Goal: Task Accomplishment & Management: Complete application form

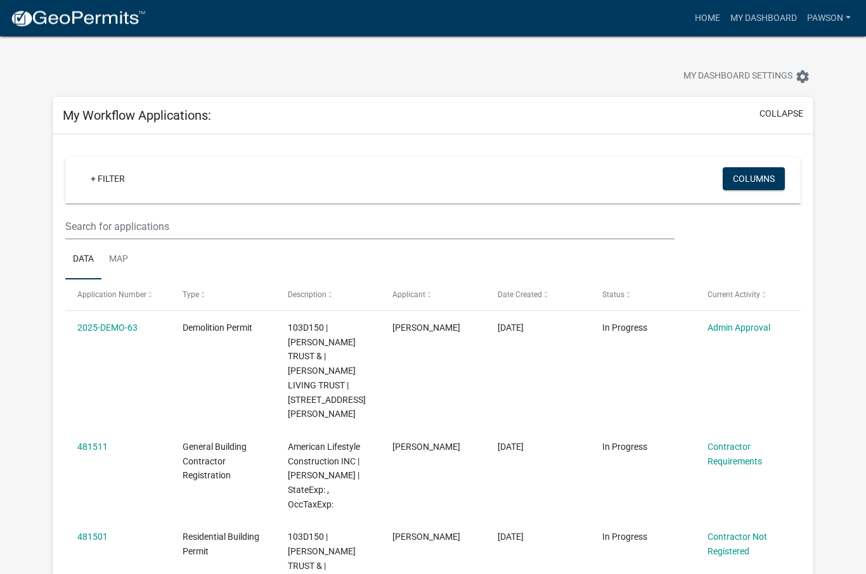
scroll to position [3, 0]
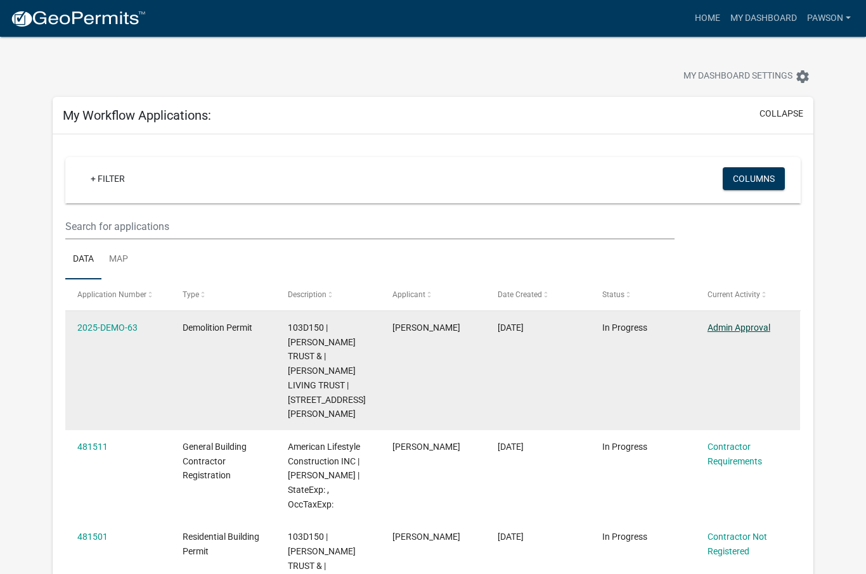
click at [756, 332] on link "Admin Approval" at bounding box center [739, 328] width 63 height 10
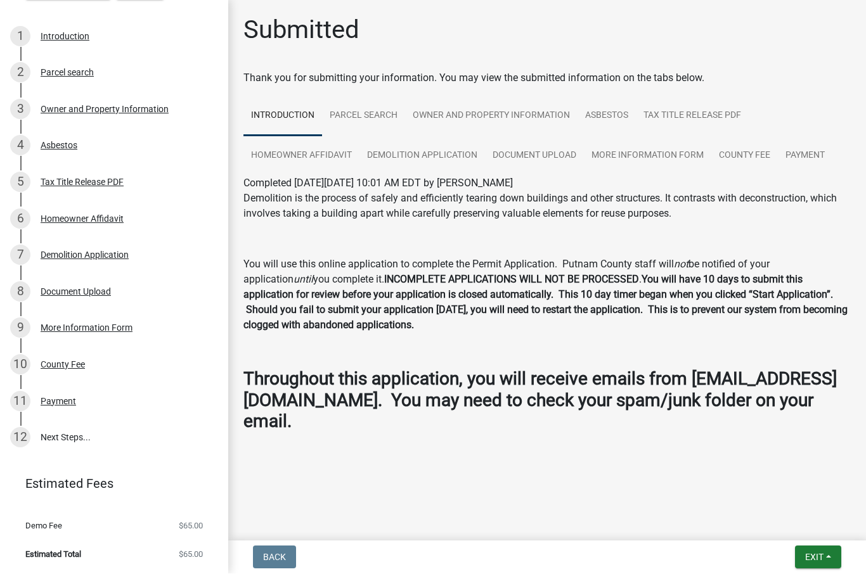
scroll to position [170, 0]
click at [58, 441] on link "12 Next Steps..." at bounding box center [114, 438] width 228 height 37
click at [58, 444] on link "12 Next Steps..." at bounding box center [114, 438] width 228 height 37
click at [21, 440] on div "12" at bounding box center [20, 439] width 20 height 20
click at [55, 442] on link "12 Next Steps..." at bounding box center [114, 438] width 228 height 37
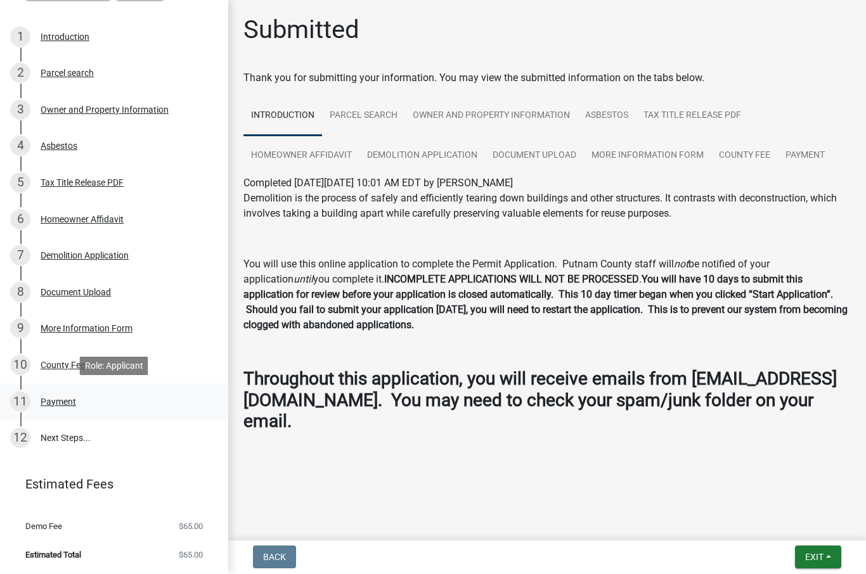
click at [53, 402] on div "Payment" at bounding box center [59, 402] width 36 height 9
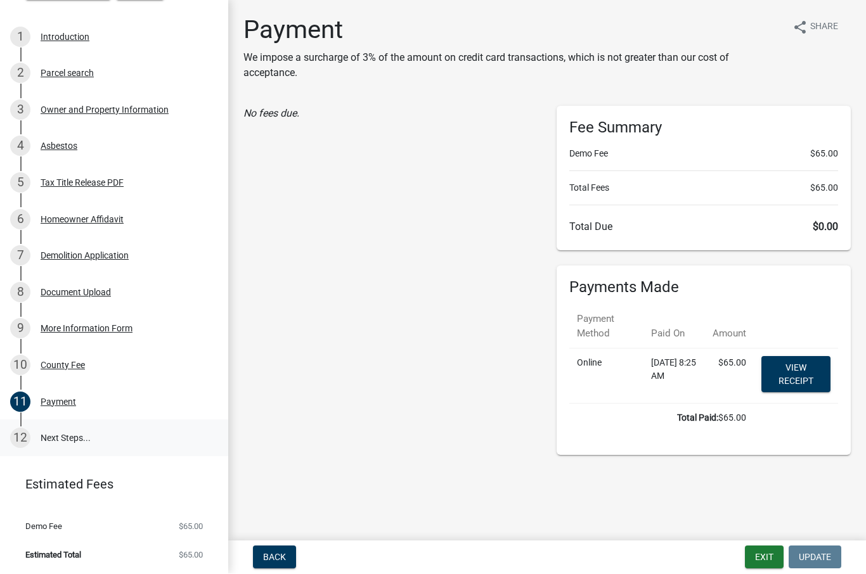
click at [49, 439] on link "12 Next Steps..." at bounding box center [114, 438] width 228 height 37
click at [57, 439] on link "12 Next Steps..." at bounding box center [114, 438] width 228 height 37
click at [46, 361] on div "County Fee" at bounding box center [63, 365] width 44 height 9
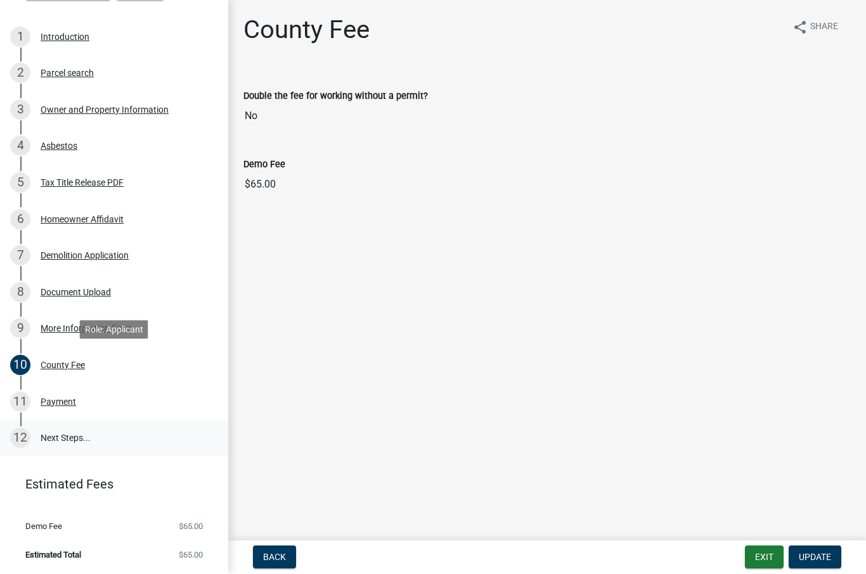
click at [54, 444] on link "12 Next Steps..." at bounding box center [114, 438] width 228 height 37
click at [759, 553] on button "Exit" at bounding box center [764, 558] width 39 height 23
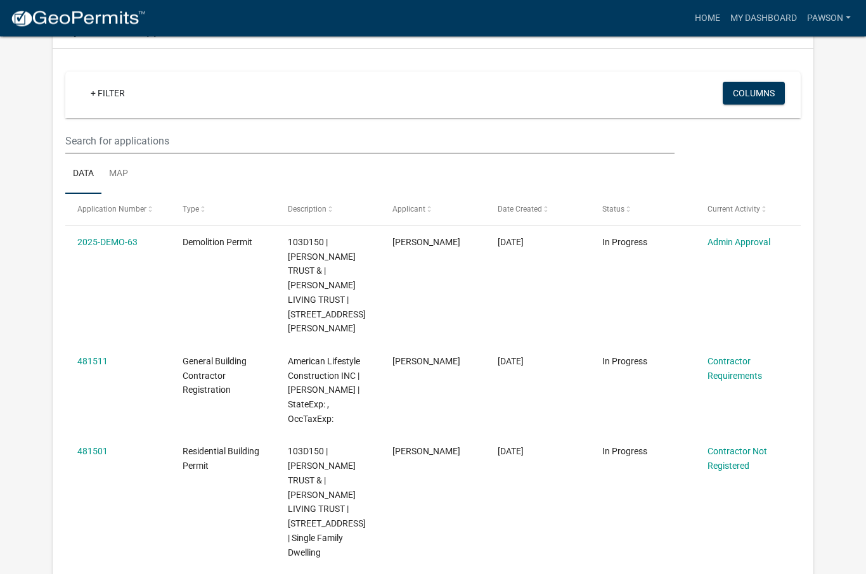
scroll to position [56, 0]
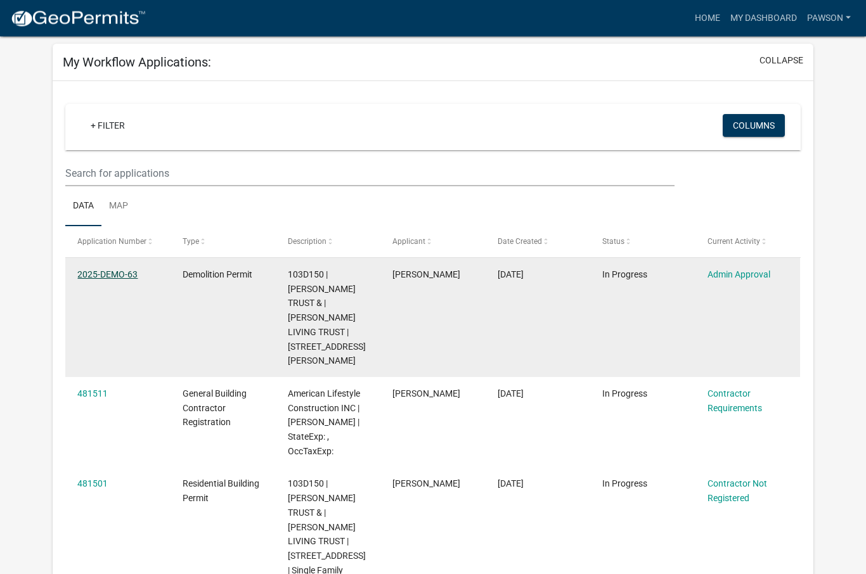
click at [91, 278] on link "2025-DEMO-63" at bounding box center [107, 275] width 60 height 10
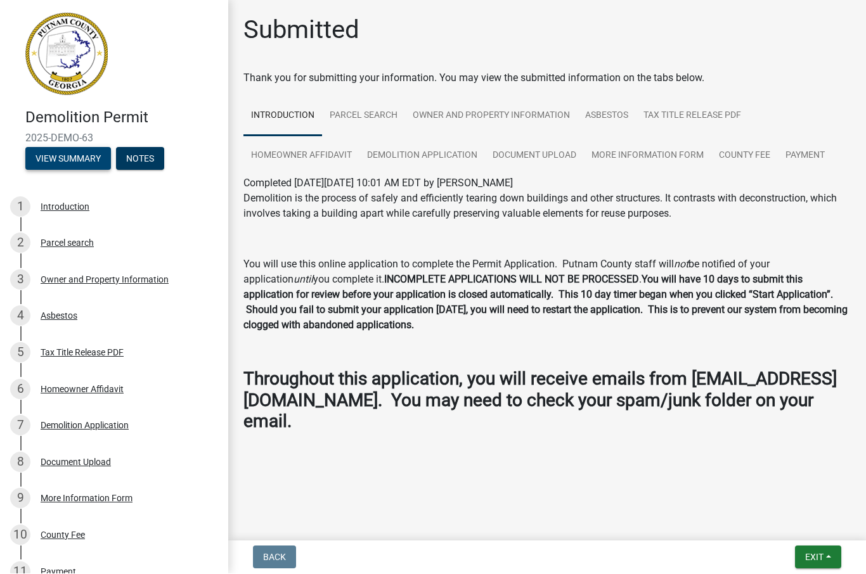
click at [58, 152] on button "View Summary" at bounding box center [68, 159] width 86 height 23
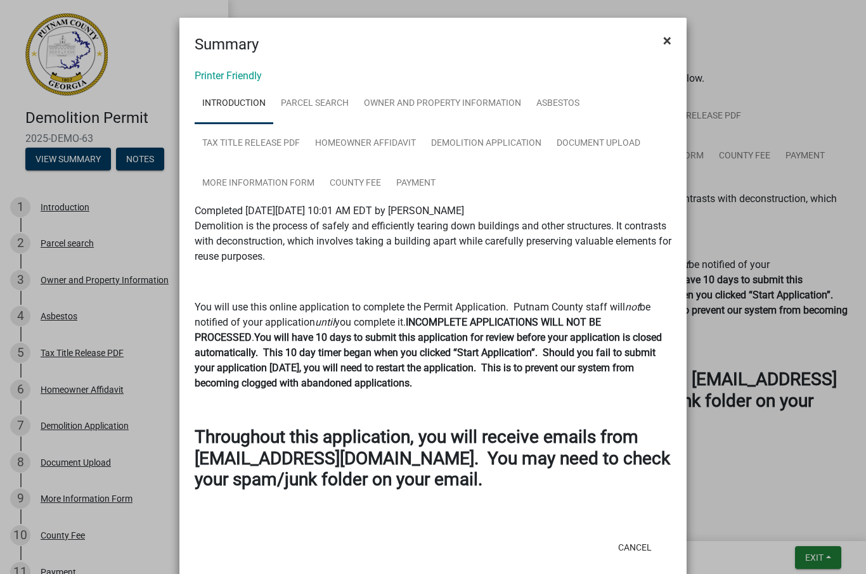
click at [672, 44] on button "×" at bounding box center [667, 41] width 29 height 36
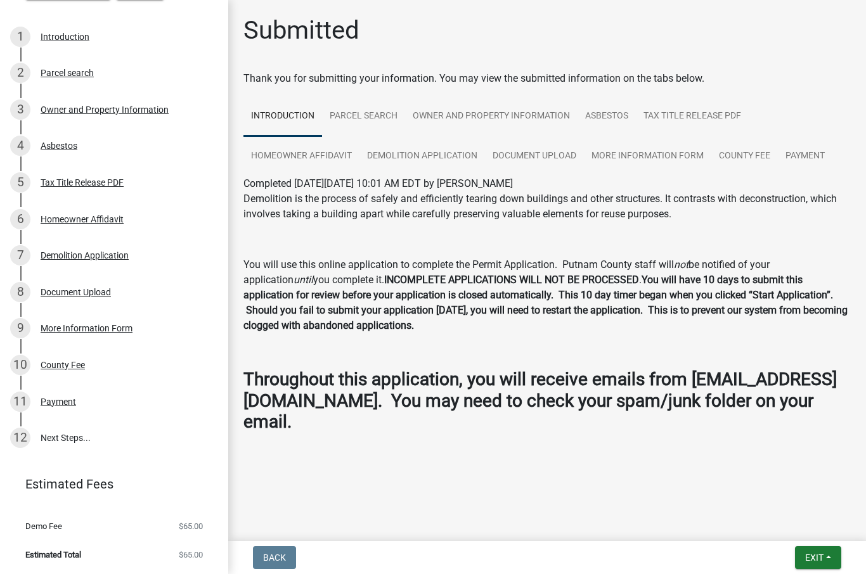
scroll to position [170, 0]
click at [824, 555] on button "Exit" at bounding box center [818, 558] width 46 height 23
click at [791, 525] on button "Save & Exit" at bounding box center [791, 525] width 101 height 30
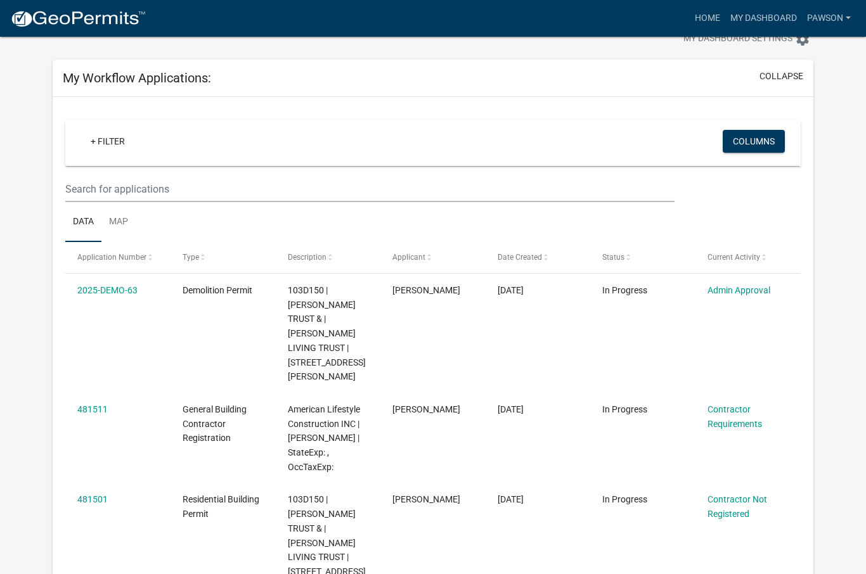
scroll to position [26, 0]
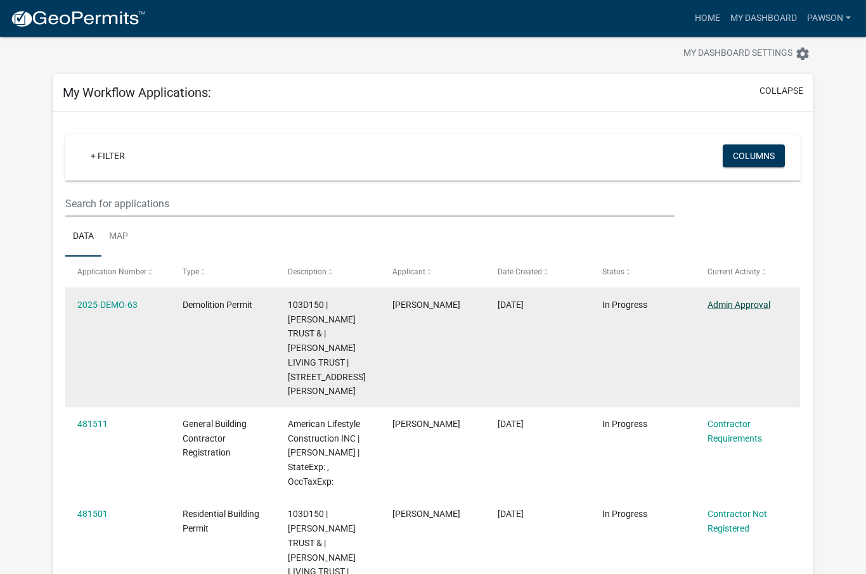
click at [751, 303] on link "Admin Approval" at bounding box center [739, 305] width 63 height 10
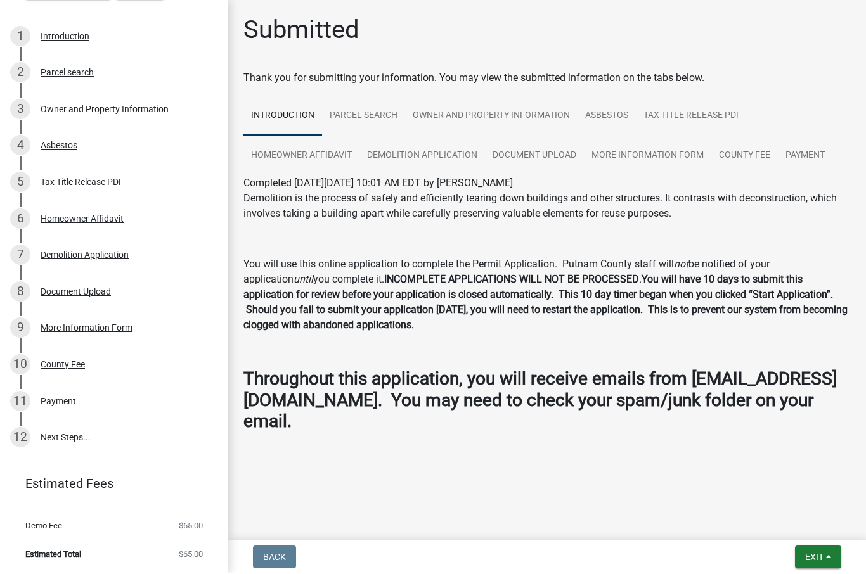
scroll to position [170, 0]
click at [25, 440] on div "12" at bounding box center [20, 439] width 20 height 20
click at [61, 439] on link "12 Next Steps..." at bounding box center [114, 438] width 228 height 37
click at [54, 248] on div "7 Demolition Application" at bounding box center [109, 256] width 198 height 20
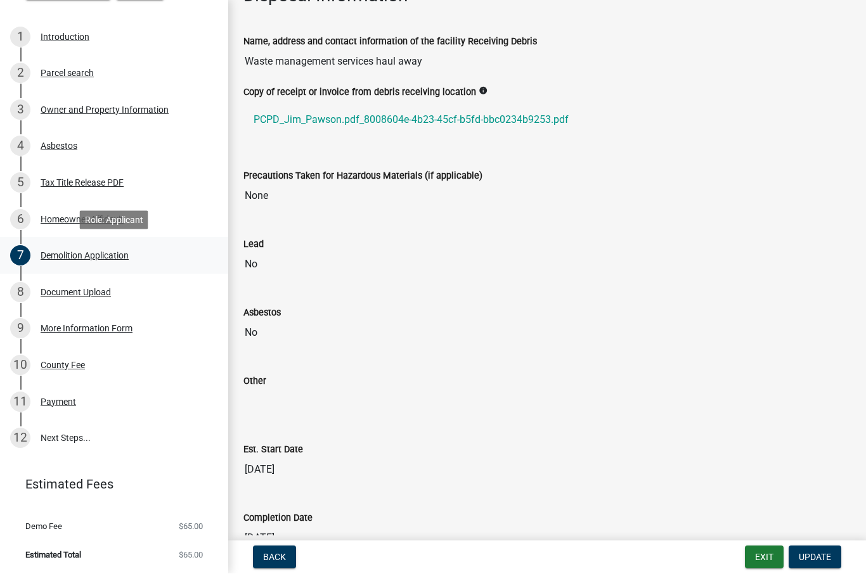
scroll to position [466, 0]
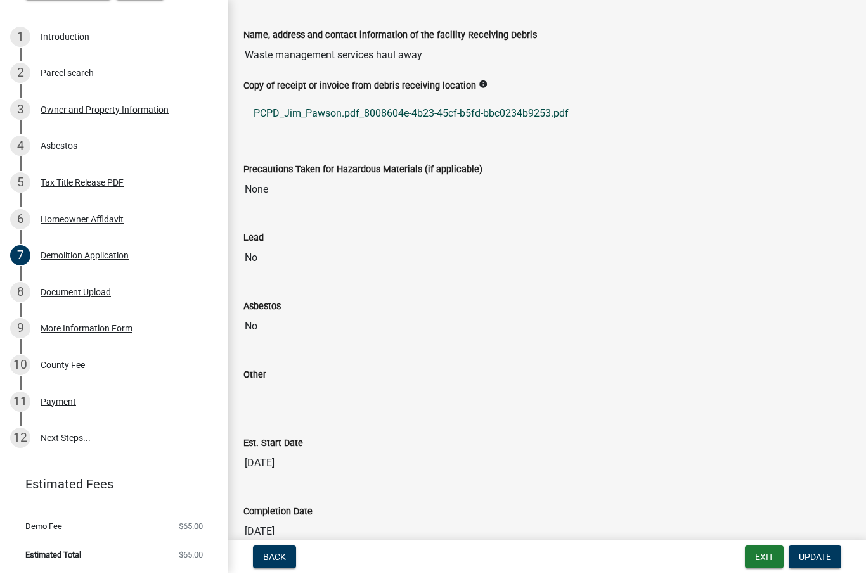
click at [505, 116] on link "PCPD_Jim_Pawson.pdf_8008604e-4b23-45cf-b5fd-bbc0234b9253.pdf" at bounding box center [546, 114] width 607 height 30
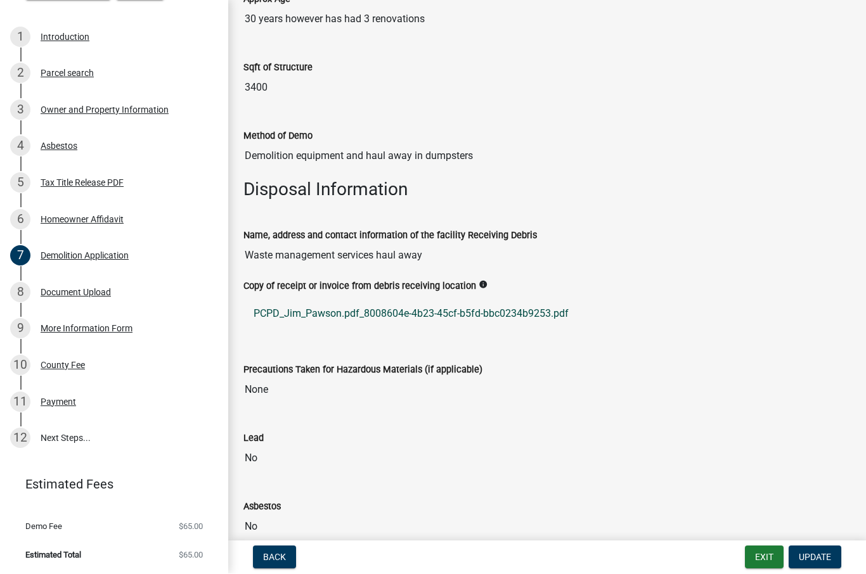
scroll to position [266, 0]
click at [433, 250] on input "Waste management services haul away" at bounding box center [546, 255] width 607 height 25
click at [825, 555] on span "Update" at bounding box center [815, 558] width 32 height 10
click at [822, 562] on span "Update" at bounding box center [815, 558] width 32 height 10
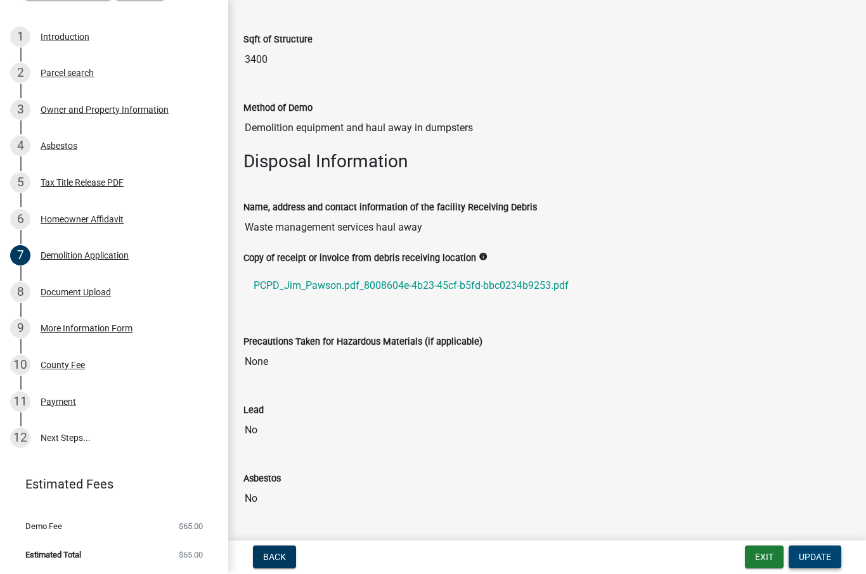
scroll to position [298, 0]
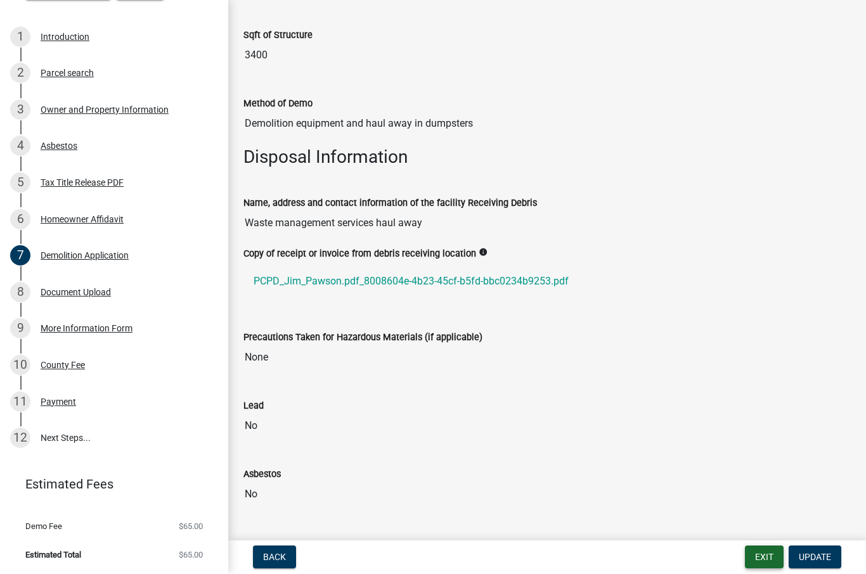
click at [768, 559] on button "Exit" at bounding box center [764, 558] width 39 height 23
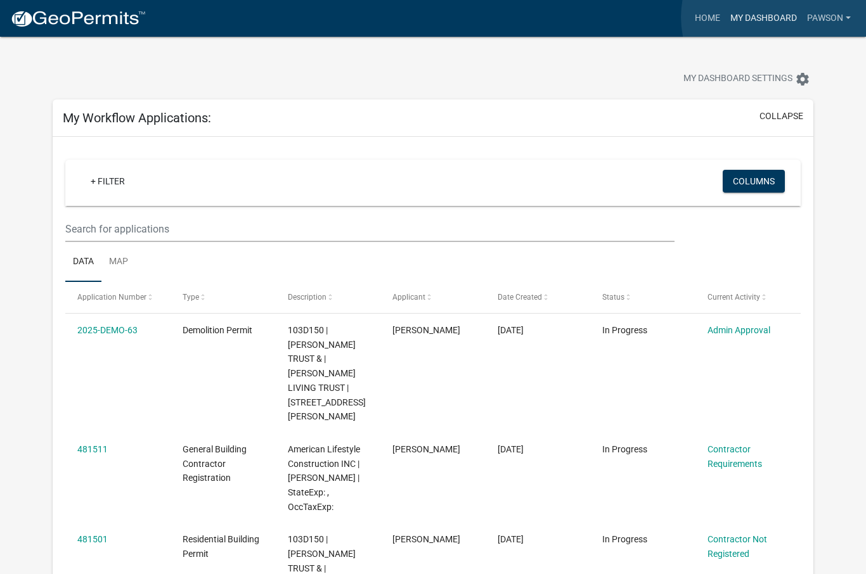
click at [777, 18] on link "My Dashboard" at bounding box center [763, 18] width 77 height 24
